Goal: Information Seeking & Learning: Check status

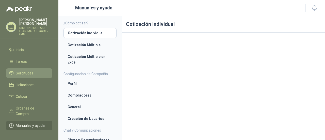
click at [28, 69] on link "Solicitudes" at bounding box center [29, 73] width 46 height 10
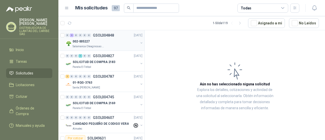
click at [98, 43] on div "002-005227" at bounding box center [106, 41] width 66 height 6
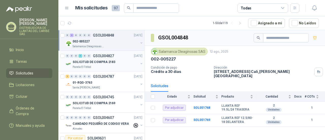
click at [104, 58] on div "0 0 0 1 0 0 GSOL004827 11/08/25" at bounding box center [104, 56] width 78 height 6
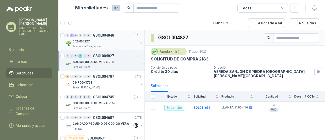
click at [112, 44] on div "Salamanca Oleaginosas SAS" at bounding box center [106, 46] width 66 height 4
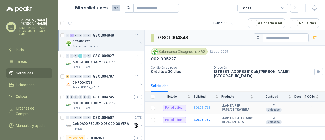
click at [206, 106] on b "SOL051768" at bounding box center [201, 108] width 17 height 4
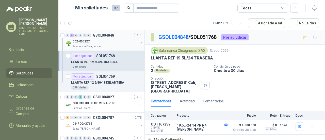
click at [109, 32] on div "0 2 0 0 0 0 GSOL004848 12/08/25" at bounding box center [104, 35] width 78 height 6
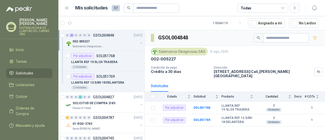
click at [139, 42] on button "button" at bounding box center [141, 43] width 4 height 4
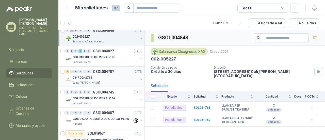
scroll to position [3, 0]
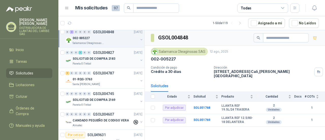
click at [107, 63] on div "Panela El Trébol" at bounding box center [106, 64] width 66 height 4
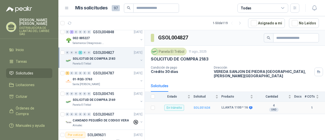
click at [203, 106] on b "SOL051634" at bounding box center [201, 108] width 17 height 4
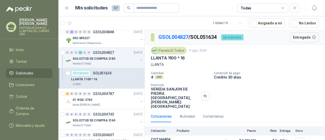
scroll to position [1, 0]
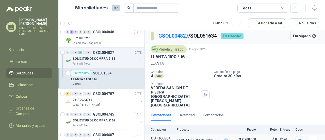
click at [216, 139] on button "Detalles" at bounding box center [215, 142] width 24 height 7
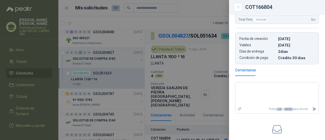
scroll to position [143, 0]
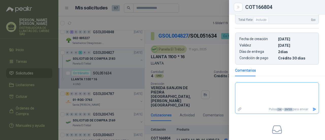
click at [271, 87] on textarea at bounding box center [276, 93] width 83 height 21
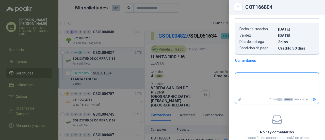
scroll to position [154, 0]
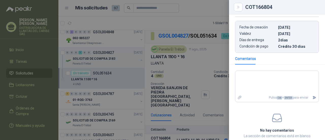
click at [175, 63] on div at bounding box center [162, 70] width 325 height 140
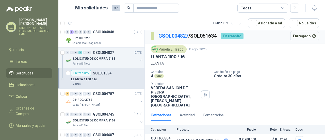
click at [136, 86] on article "En tránsito SOL051634 LLANTA 1100 * 16 4 UND" at bounding box center [101, 78] width 86 height 21
click at [139, 61] on button "button" at bounding box center [141, 60] width 4 height 4
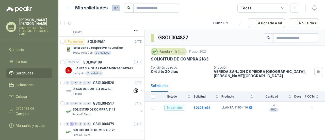
scroll to position [97, 0]
click at [114, 66] on p "LLANTAS 7-00 -12 PARA MONTACARGAS" at bounding box center [103, 68] width 61 height 5
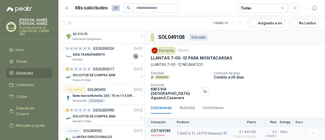
scroll to position [317, 0]
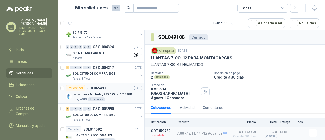
click at [123, 93] on p "llanta marca Michelin, 235 / 75 rin 17.5 DIRECCIONALES" at bounding box center [104, 94] width 63 height 5
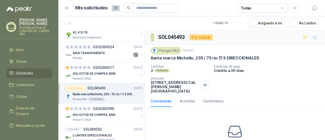
click at [170, 50] on div "Perugia SAS" at bounding box center [166, 51] width 30 height 8
click at [153, 50] on img at bounding box center [155, 51] width 6 height 6
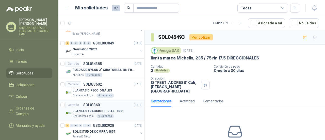
scroll to position [792, 0]
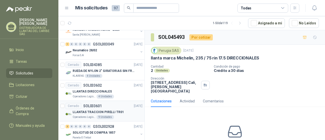
click at [121, 103] on div "Cerrado SOL033601 13/02/25" at bounding box center [103, 106] width 77 height 6
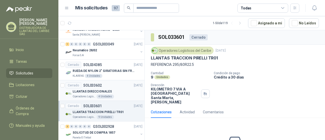
click at [117, 94] on div "Operadores Logísticos del Caribe 4 Unidades" at bounding box center [108, 96] width 70 height 4
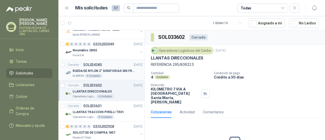
click at [126, 74] on div "KLARENS 4 Unidades" at bounding box center [108, 76] width 70 height 4
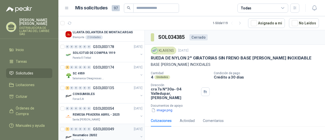
scroll to position [707, 0]
click at [105, 72] on div "SC 4959" at bounding box center [106, 73] width 66 height 6
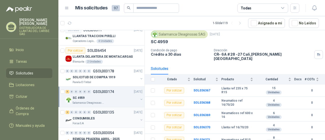
scroll to position [683, 0]
click at [93, 80] on div "Panela El Trébol" at bounding box center [106, 82] width 66 height 4
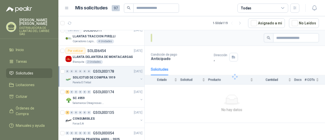
click at [104, 80] on div "Panela El Trébol" at bounding box center [106, 82] width 66 height 4
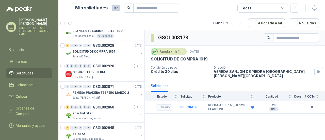
scroll to position [898, 0]
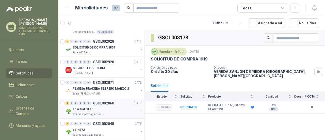
click at [99, 106] on div "solicitud taller" at bounding box center [106, 109] width 66 height 6
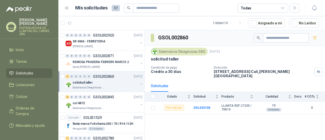
scroll to position [924, 0]
click at [110, 100] on div "sol 4872" at bounding box center [106, 103] width 66 height 6
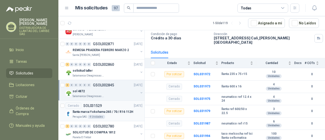
scroll to position [939, 0]
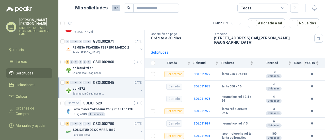
click at [99, 127] on p "SOLICITUD DE COMPRA 1812" at bounding box center [94, 129] width 43 height 5
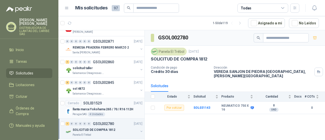
click at [120, 107] on p "llanta marca Yokohama 265 / 70 / R16 112H" at bounding box center [103, 109] width 61 height 5
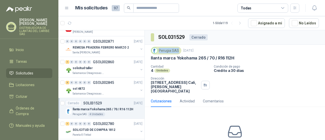
drag, startPoint x: 159, startPoint y: 50, endPoint x: 177, endPoint y: 49, distance: 17.5
click at [177, 49] on div "Perugia SAS" at bounding box center [166, 51] width 30 height 8
copy div "Perugia SAS"
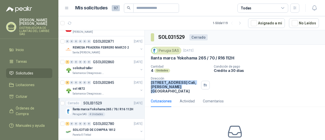
drag, startPoint x: 151, startPoint y: 82, endPoint x: 187, endPoint y: 86, distance: 36.4
click at [187, 86] on p "Calle 12an # 6N41 granada Cali , Valle del Cauca" at bounding box center [175, 86] width 48 height 13
copy p "Calle 12an # 6N41 granada Cali , Valle del Cauca"
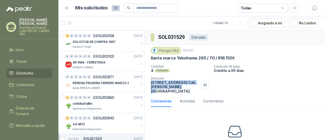
scroll to position [939, 0]
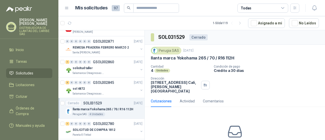
click at [117, 9] on span "97" at bounding box center [116, 8] width 8 height 6
click at [66, 7] on icon at bounding box center [66, 8] width 5 height 5
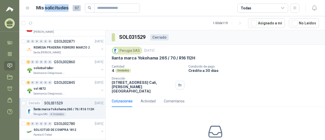
click at [66, 7] on h1 "Mis solicitudes" at bounding box center [52, 7] width 32 height 7
click at [30, 9] on icon at bounding box center [27, 8] width 5 height 5
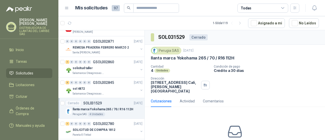
click at [66, 9] on icon at bounding box center [66, 8] width 3 height 2
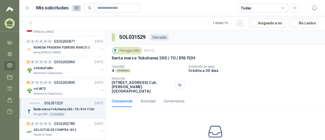
click at [241, 25] on icon "button" at bounding box center [240, 23] width 4 height 4
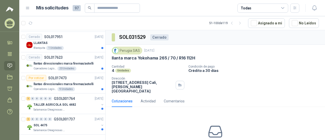
scroll to position [922, 0]
click at [79, 47] on article "Cerrado SOL017951 14/06/24 LLANTAS Blanquita 1 Unidades" at bounding box center [62, 42] width 86 height 21
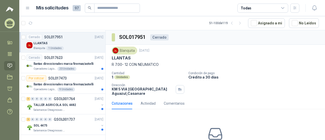
click at [75, 46] on div "Blanquita 1 Unidades" at bounding box center [68, 48] width 70 height 4
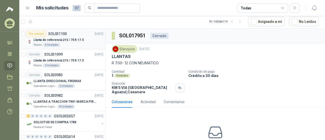
scroll to position [0, 1]
click at [34, 38] on p "Llanta de referencia 215 / 75 R 17.5" at bounding box center [58, 40] width 50 height 5
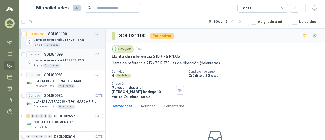
click at [66, 55] on div "Cerrado SOL031099 14/01/25" at bounding box center [64, 54] width 77 height 6
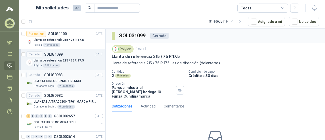
click at [77, 82] on p "LLANTA DIRECCIONAL FIREMAX" at bounding box center [57, 81] width 48 height 5
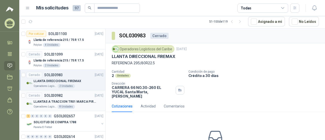
click at [74, 96] on div "Cerrado SOL030982 10/01/25" at bounding box center [64, 95] width 77 height 6
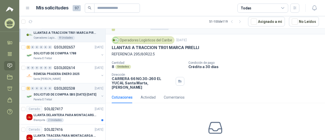
scroll to position [69, 1]
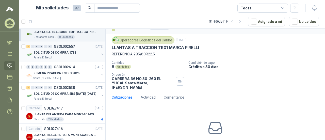
click at [78, 53] on div "SOLICITUD DE COMPRA 1788" at bounding box center [66, 52] width 66 height 6
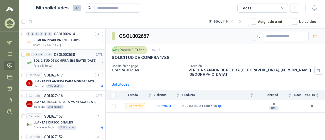
scroll to position [102, 0]
